Goal: Information Seeking & Learning: Learn about a topic

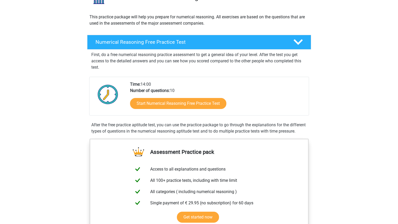
scroll to position [51, 0]
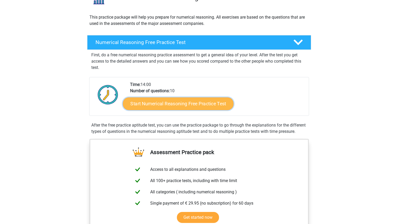
click at [183, 102] on link "Start Numerical Reasoning Free Practice Test" at bounding box center [178, 103] width 111 height 13
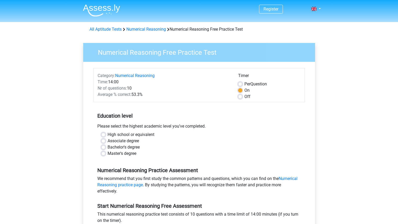
click at [126, 147] on label "Bachelor's degree" at bounding box center [124, 147] width 32 height 6
click at [105, 147] on input "Bachelor's degree" at bounding box center [103, 146] width 4 height 5
radio input "true"
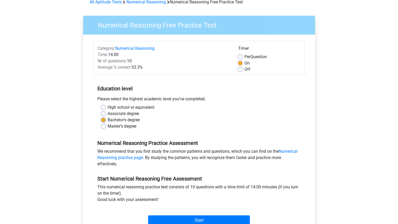
scroll to position [55, 0]
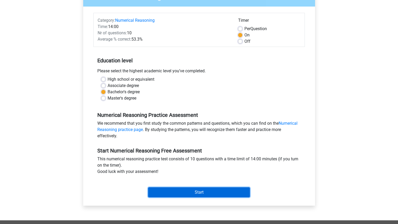
click at [174, 191] on input "Start" at bounding box center [199, 192] width 102 height 10
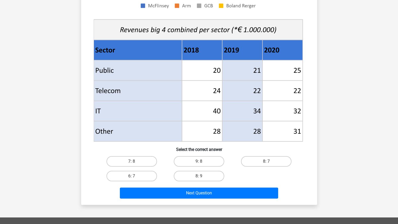
scroll to position [174, 0]
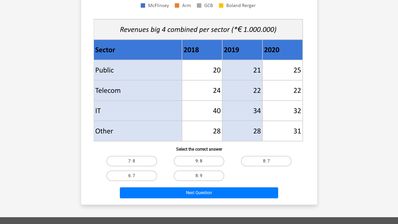
click at [203, 163] on label "9: 8" at bounding box center [199, 161] width 50 height 10
click at [202, 163] on input "9: 8" at bounding box center [200, 162] width 3 height 3
radio input "true"
click at [242, 163] on label "8: 7" at bounding box center [266, 161] width 50 height 10
click at [266, 163] on input "8: 7" at bounding box center [267, 162] width 3 height 3
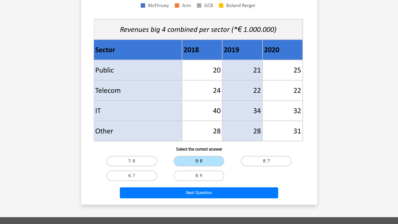
radio input "true"
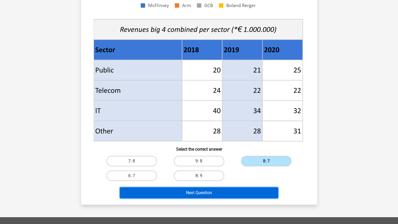
click at [215, 194] on button "Next Question" at bounding box center [199, 192] width 158 height 11
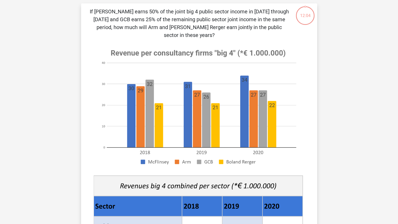
scroll to position [26, 0]
